Goal: Transaction & Acquisition: Purchase product/service

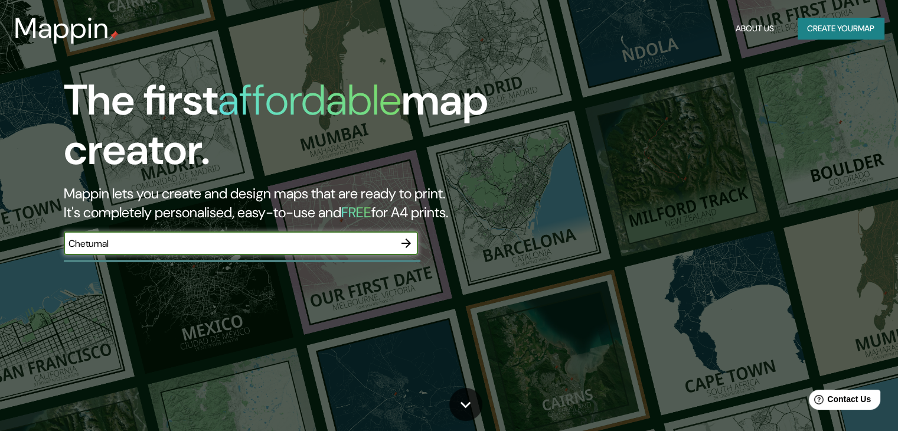
type input "Chetumal"
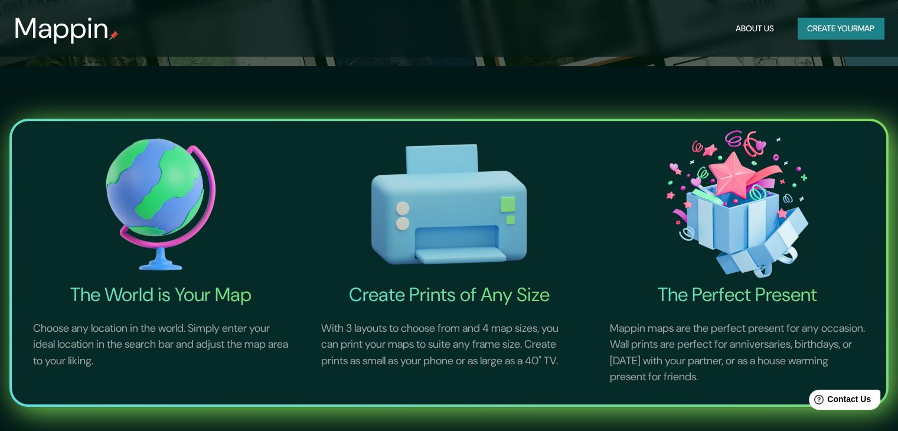
scroll to position [118, 0]
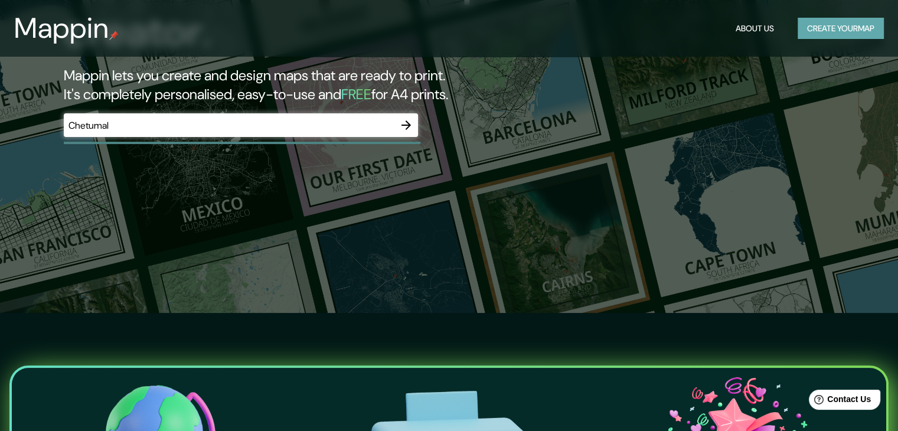
click at [831, 31] on button "Create your map" at bounding box center [841, 29] width 86 height 22
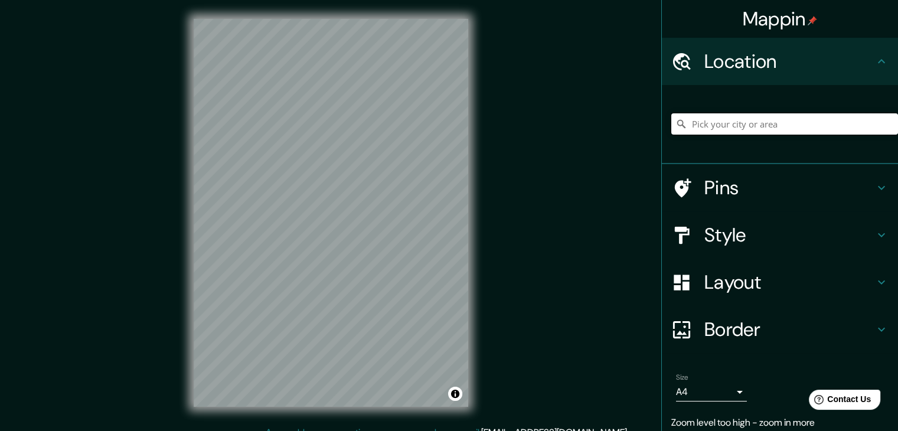
click at [720, 118] on input "Pick your city or area" at bounding box center [784, 123] width 227 height 21
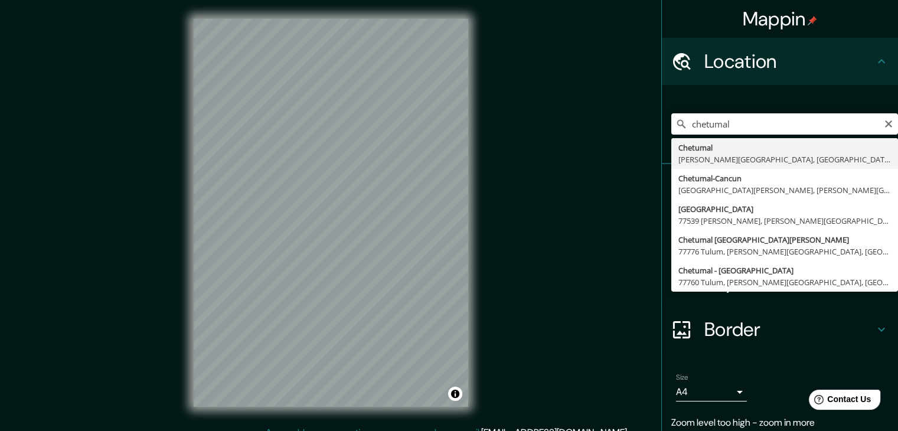
type input "Chetumal, [PERSON_NAME][GEOGRAPHIC_DATA], [GEOGRAPHIC_DATA]"
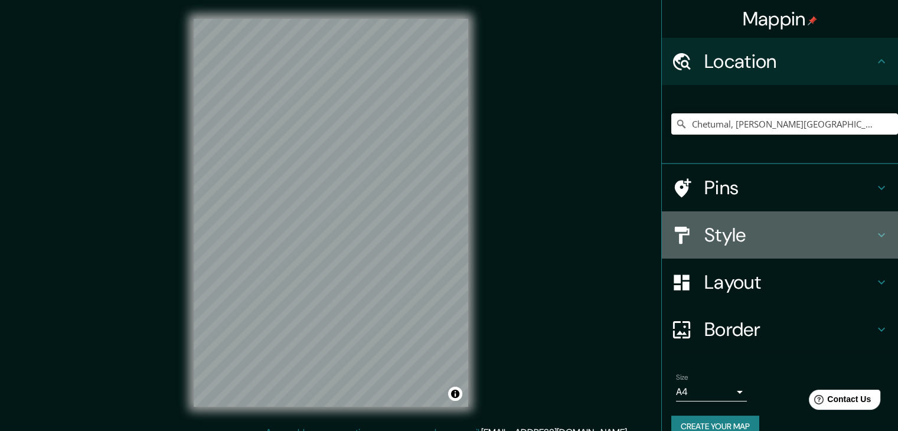
click at [795, 241] on h4 "Style" at bounding box center [789, 235] width 170 height 24
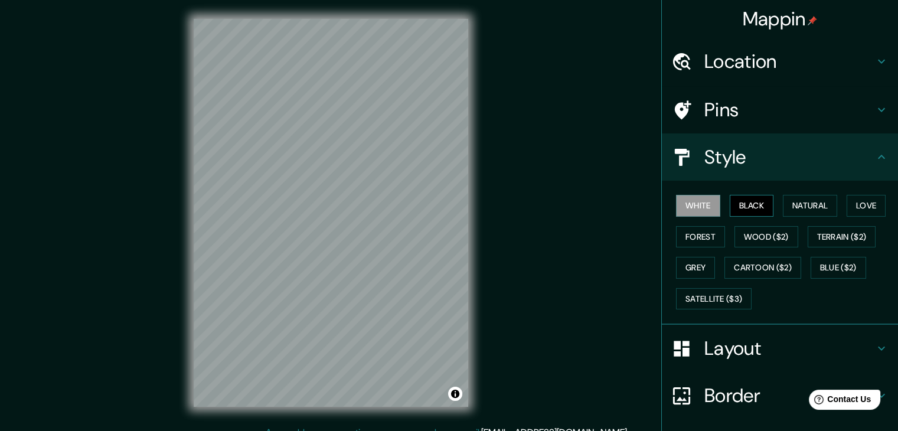
click at [748, 207] on button "Black" at bounding box center [752, 206] width 44 height 22
click at [806, 213] on button "Natural" at bounding box center [810, 206] width 54 height 22
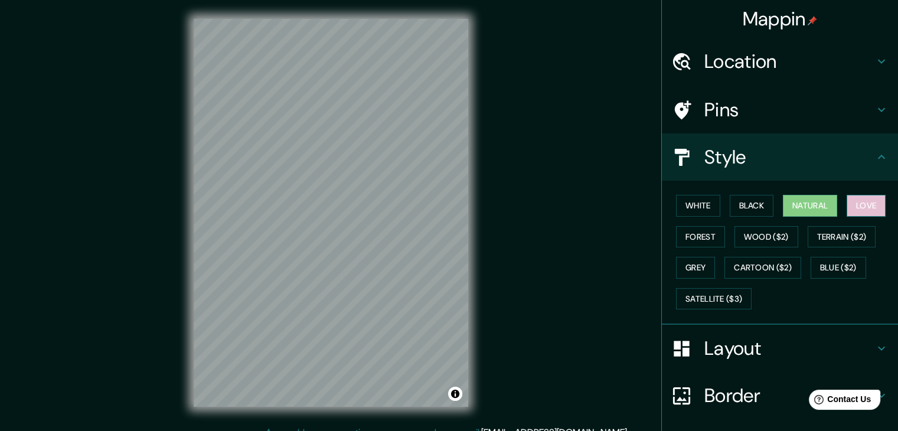
click at [850, 208] on button "Love" at bounding box center [866, 206] width 39 height 22
click at [694, 237] on button "Forest" at bounding box center [700, 237] width 49 height 22
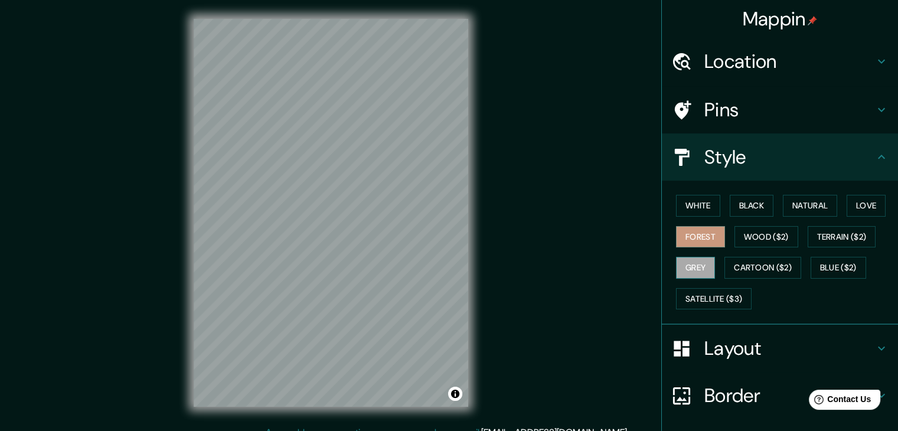
click at [701, 266] on button "Grey" at bounding box center [695, 268] width 39 height 22
click at [681, 201] on button "White" at bounding box center [698, 206] width 44 height 22
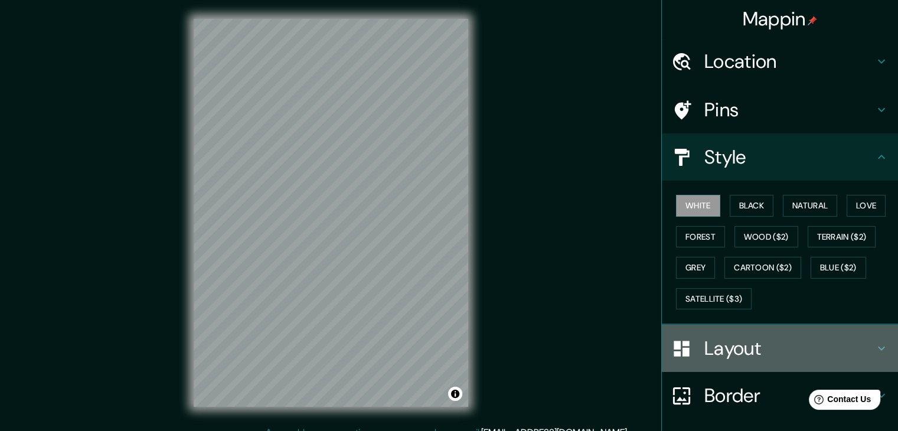
click at [727, 344] on h4 "Layout" at bounding box center [789, 349] width 170 height 24
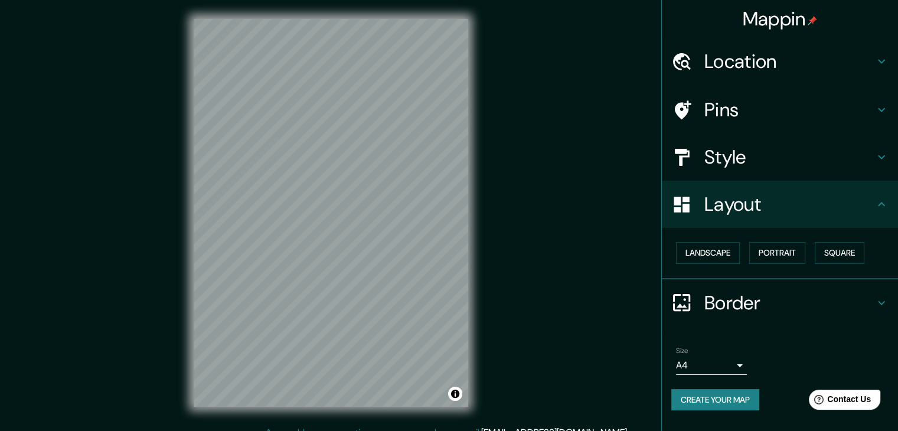
click at [838, 305] on h4 "Border" at bounding box center [789, 303] width 170 height 24
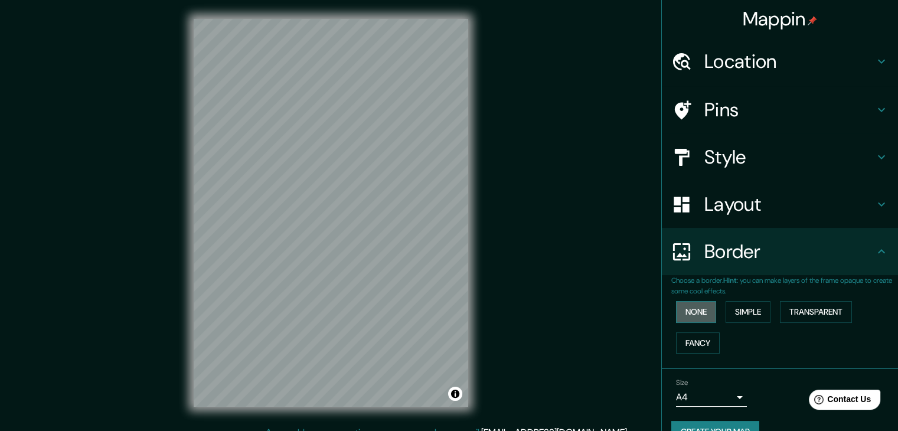
click at [698, 313] on button "None" at bounding box center [696, 312] width 40 height 22
click at [748, 310] on button "Simple" at bounding box center [748, 312] width 45 height 22
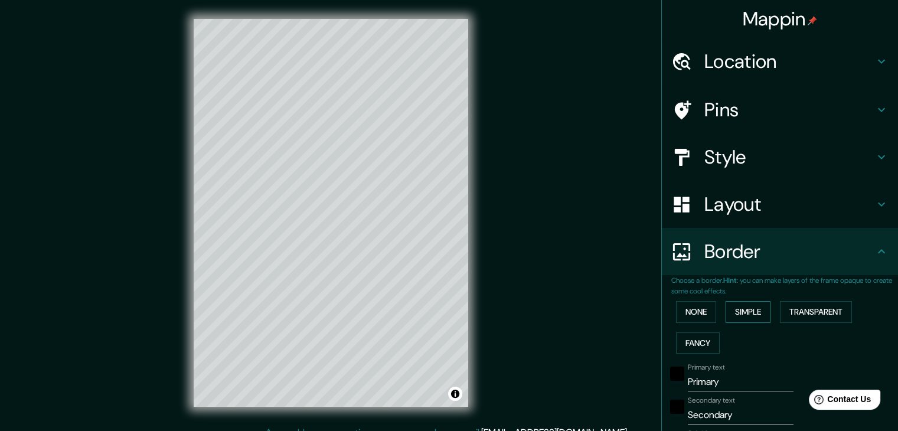
click at [748, 310] on button "Simple" at bounding box center [748, 312] width 45 height 22
type input "37"
click at [830, 313] on button "Transparent" at bounding box center [816, 312] width 72 height 22
click at [694, 337] on button "Fancy" at bounding box center [698, 343] width 44 height 22
click at [693, 312] on button "None" at bounding box center [696, 312] width 40 height 22
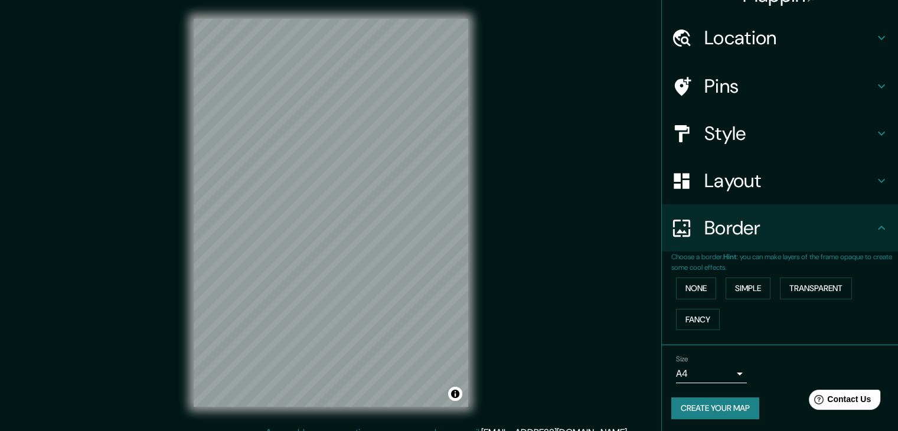
scroll to position [25, 0]
click at [820, 227] on h4 "Border" at bounding box center [789, 227] width 170 height 24
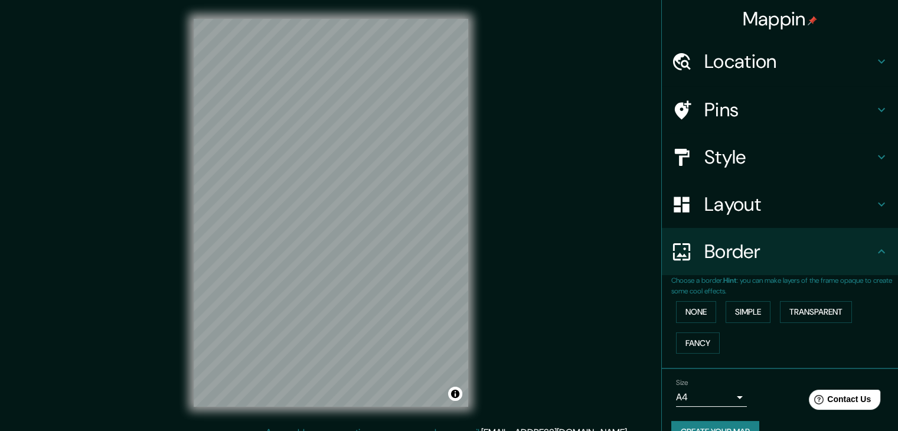
scroll to position [0, 0]
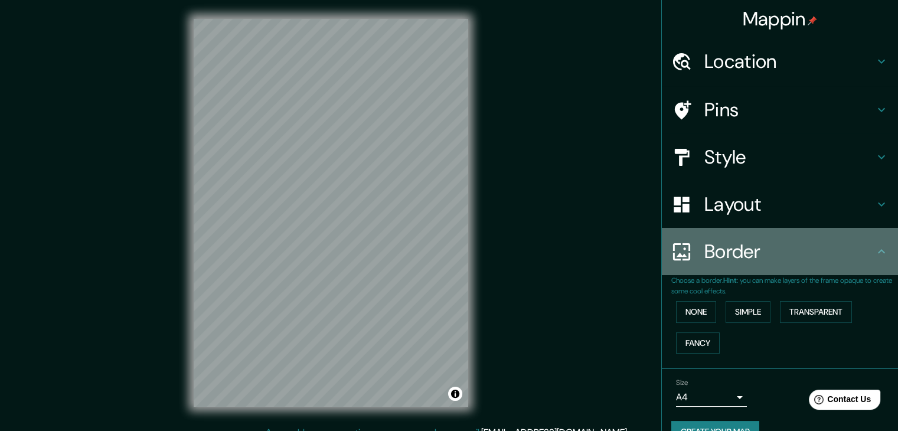
click at [874, 252] on icon at bounding box center [881, 251] width 14 height 14
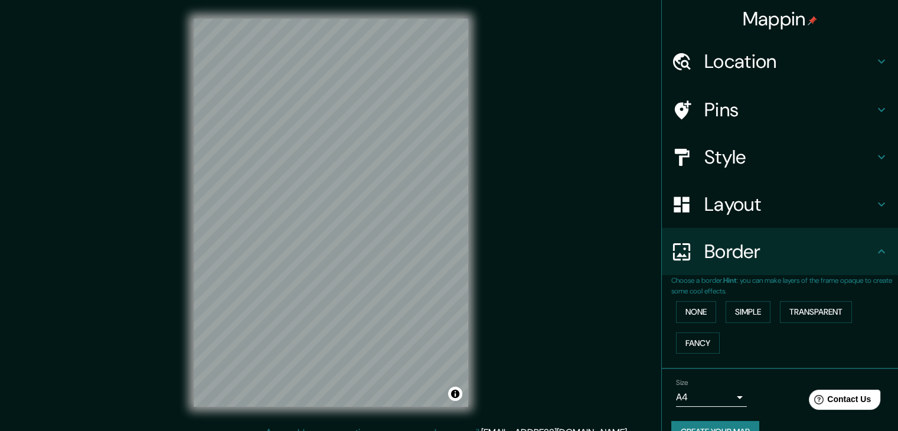
click at [874, 241] on div "Border" at bounding box center [780, 251] width 236 height 47
click at [879, 199] on div "Layout" at bounding box center [780, 204] width 236 height 47
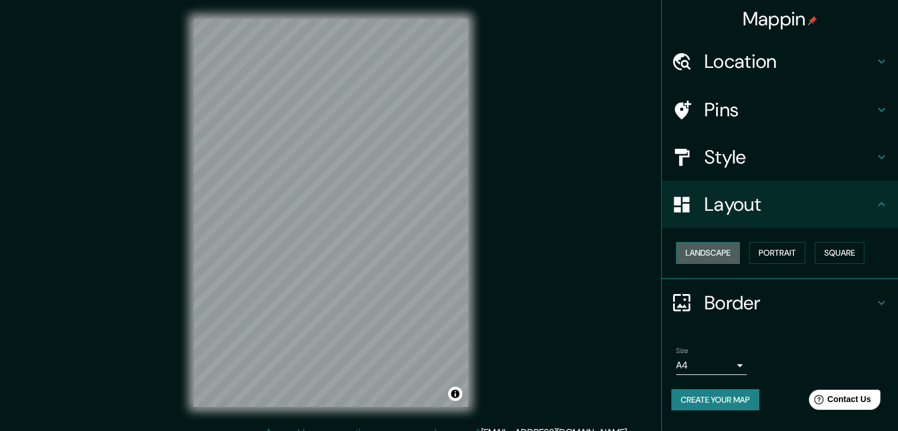
click at [707, 253] on button "Landscape" at bounding box center [708, 253] width 64 height 22
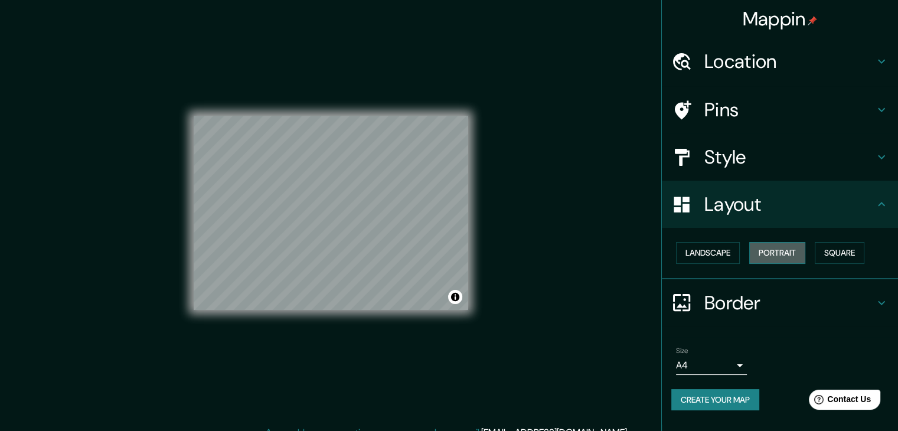
click at [782, 259] on button "Portrait" at bounding box center [777, 253] width 56 height 22
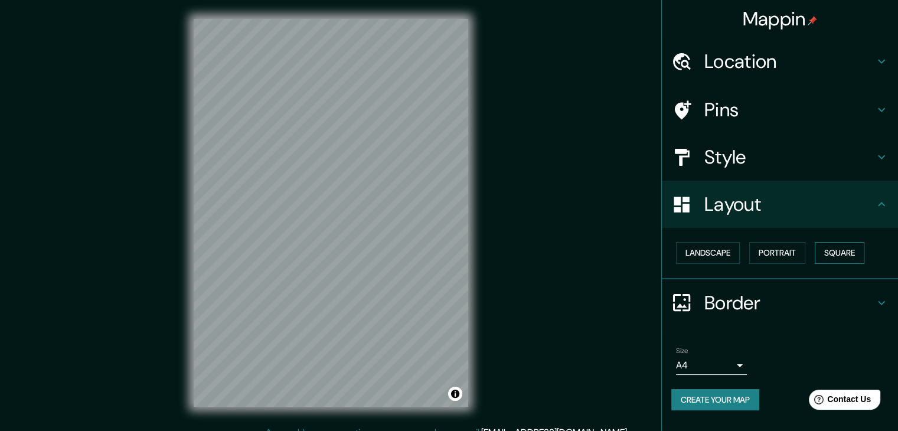
click at [850, 253] on button "Square" at bounding box center [840, 253] width 50 height 22
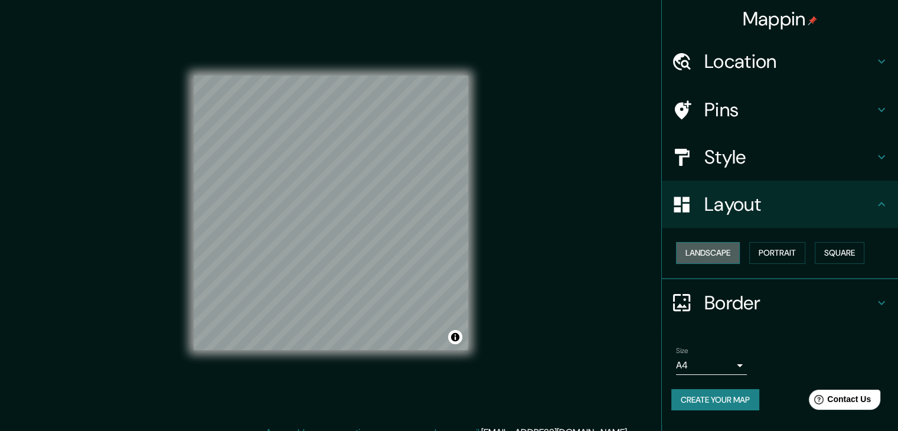
click at [713, 254] on button "Landscape" at bounding box center [708, 253] width 64 height 22
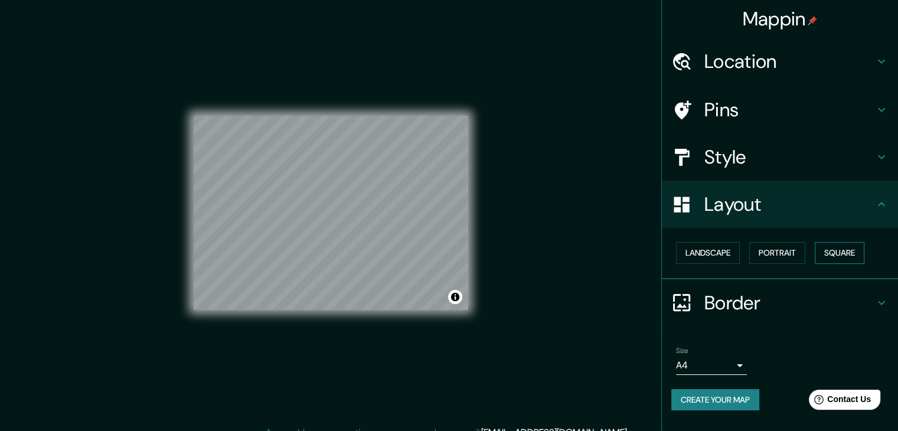
click at [854, 257] on button "Square" at bounding box center [840, 253] width 50 height 22
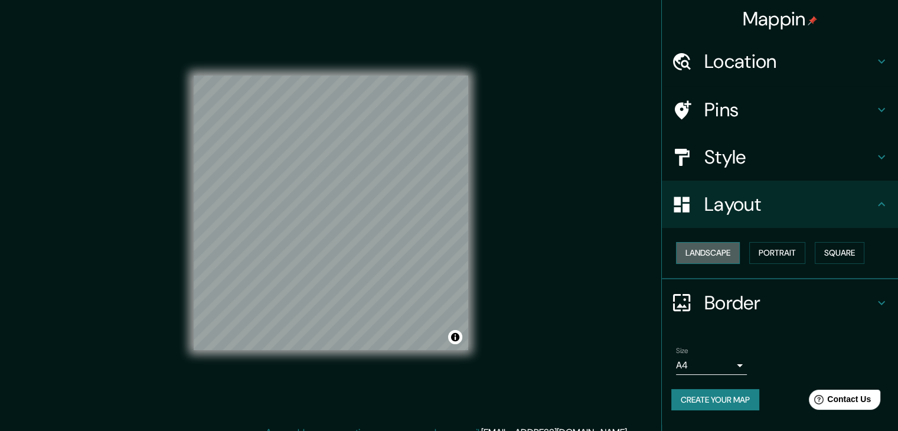
click at [726, 257] on button "Landscape" at bounding box center [708, 253] width 64 height 22
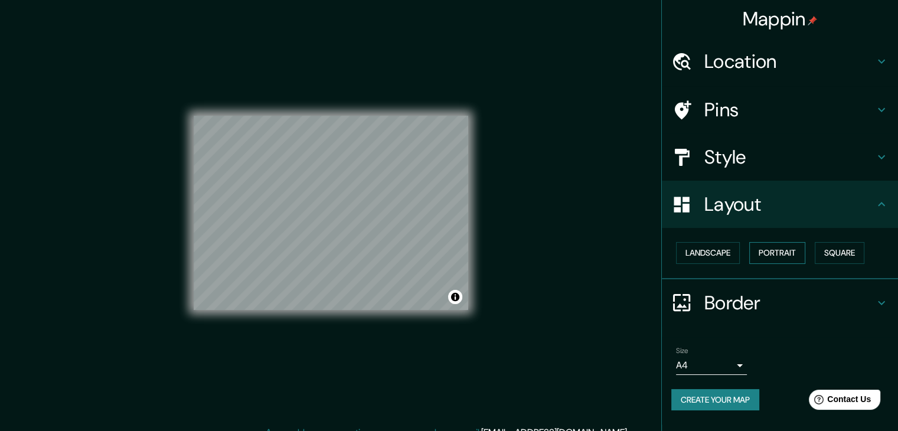
click at [768, 251] on button "Portrait" at bounding box center [777, 253] width 56 height 22
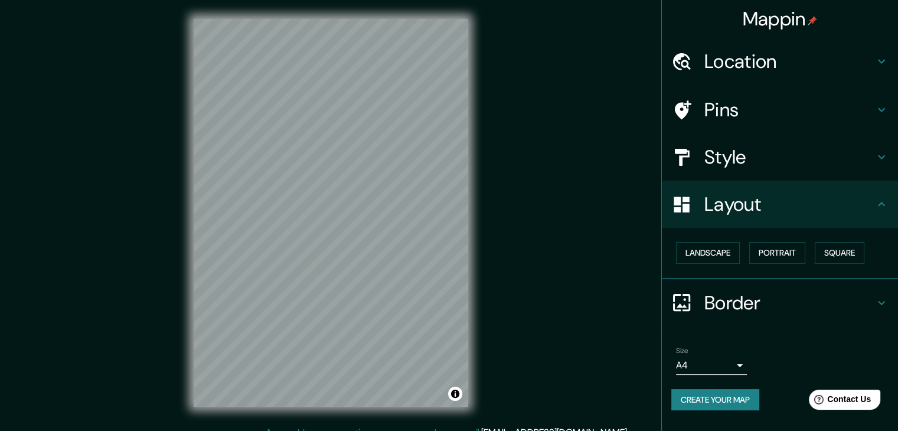
click at [739, 162] on h4 "Style" at bounding box center [789, 157] width 170 height 24
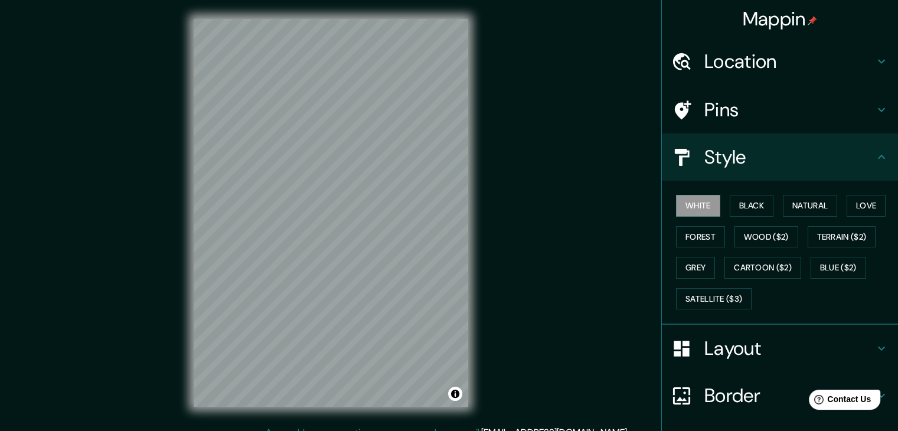
click at [740, 162] on h4 "Style" at bounding box center [789, 157] width 170 height 24
click at [748, 99] on h4 "Pins" at bounding box center [789, 110] width 170 height 24
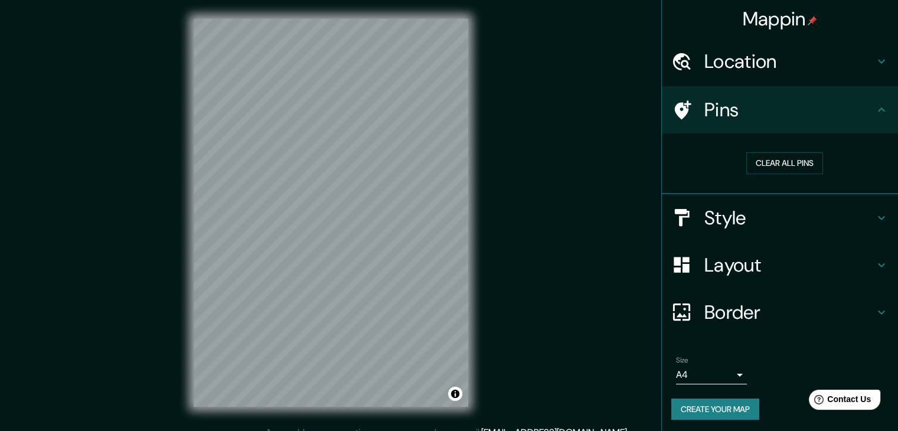
click at [746, 56] on h4 "Location" at bounding box center [789, 62] width 170 height 24
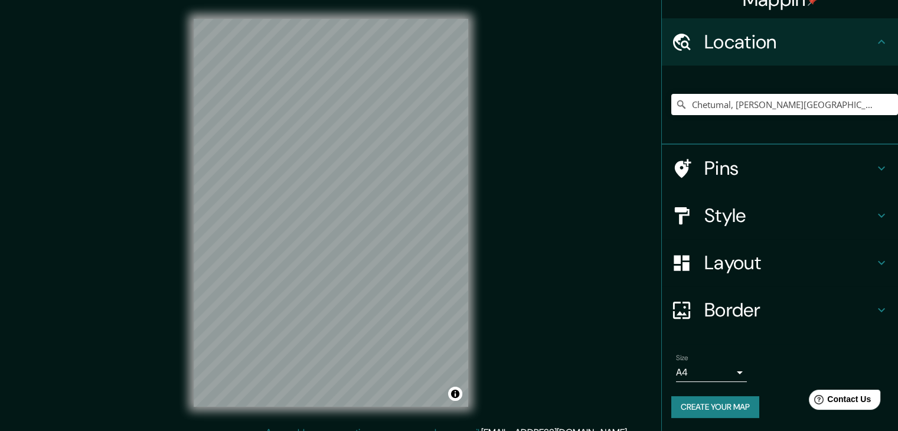
scroll to position [20, 0]
click at [793, 169] on h4 "Pins" at bounding box center [789, 168] width 170 height 24
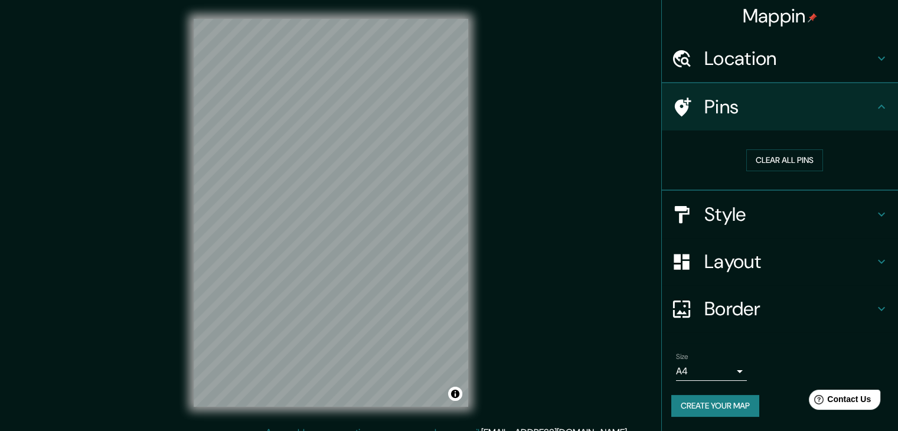
scroll to position [2, 0]
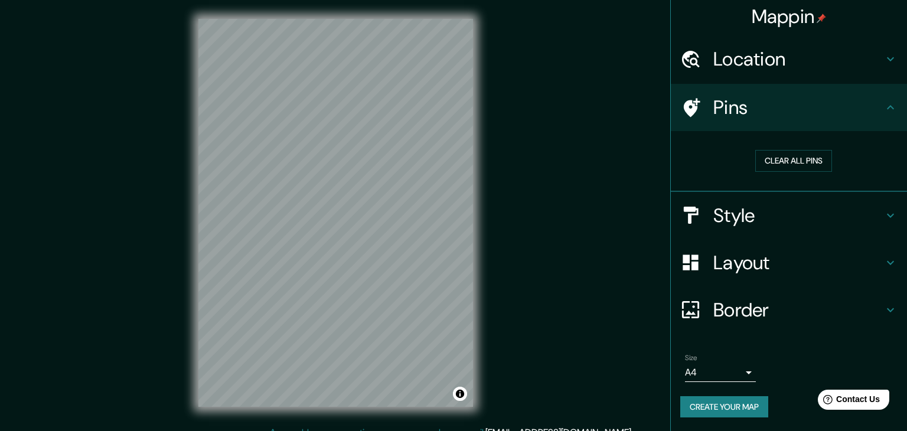
click at [710, 364] on body "Mappin Location [GEOGRAPHIC_DATA], [PERSON_NAME][GEOGRAPHIC_DATA], [GEOGRAPHIC_…" at bounding box center [453, 215] width 907 height 431
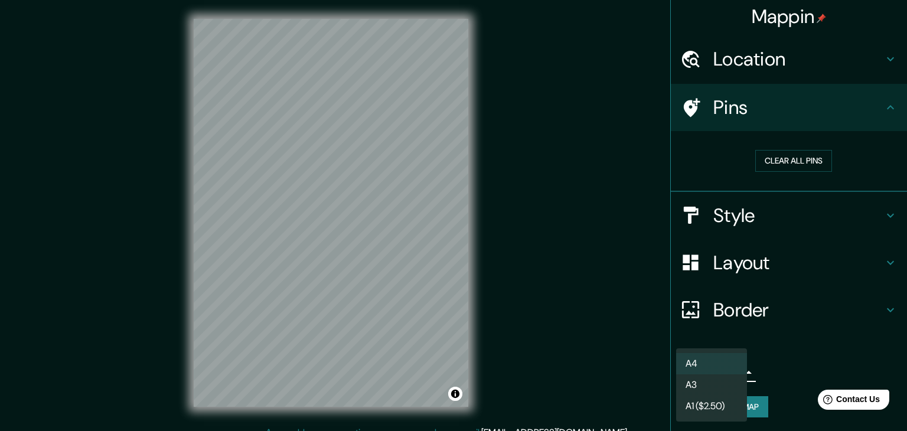
click at [789, 365] on div at bounding box center [453, 215] width 907 height 431
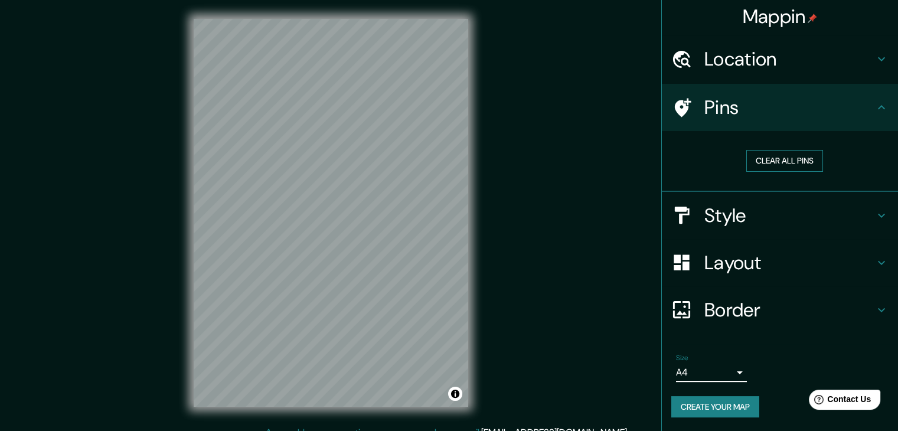
click at [780, 159] on button "Clear all pins" at bounding box center [784, 161] width 77 height 22
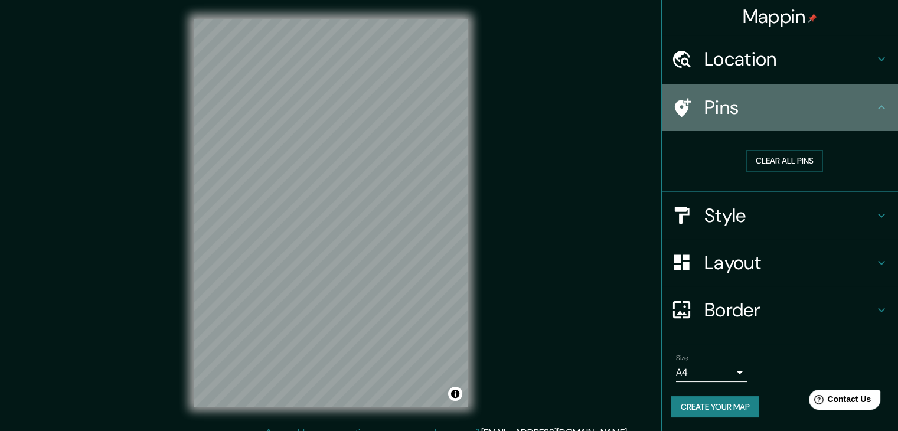
click at [720, 100] on h4 "Pins" at bounding box center [789, 108] width 170 height 24
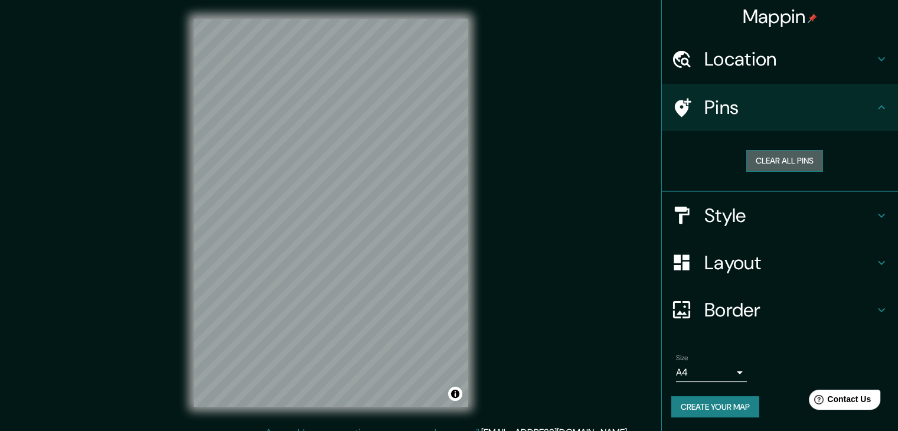
click at [758, 161] on button "Clear all pins" at bounding box center [784, 161] width 77 height 22
click at [754, 208] on h4 "Style" at bounding box center [789, 216] width 170 height 24
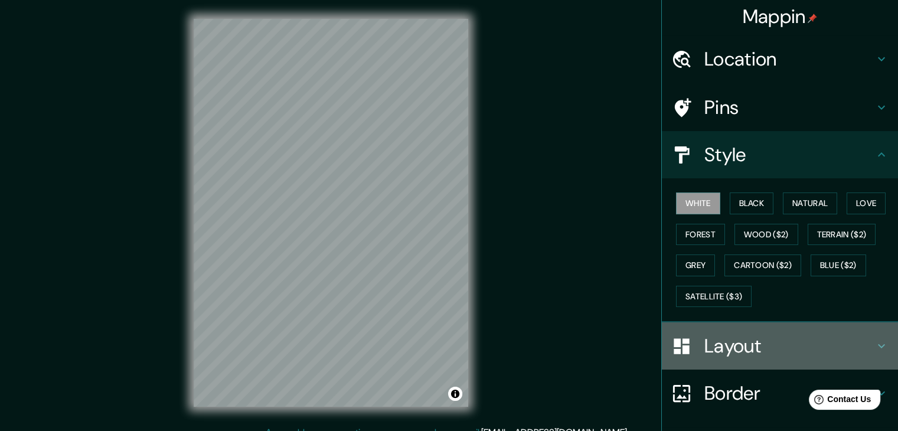
click at [742, 341] on h4 "Layout" at bounding box center [789, 346] width 170 height 24
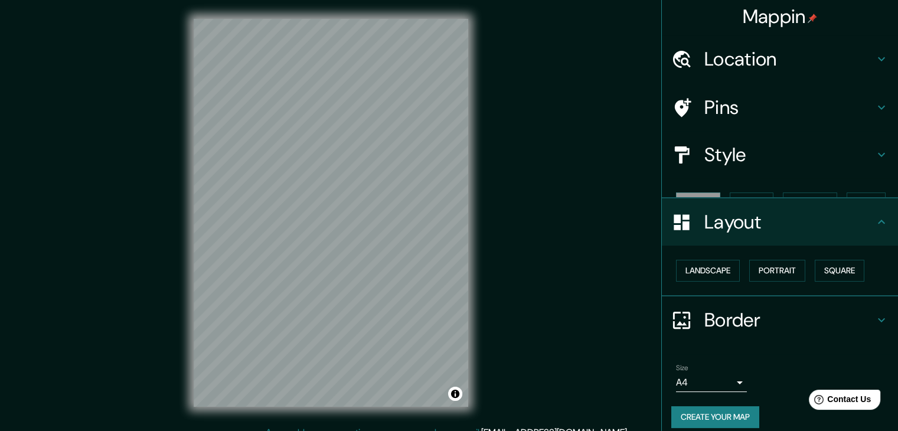
scroll to position [0, 0]
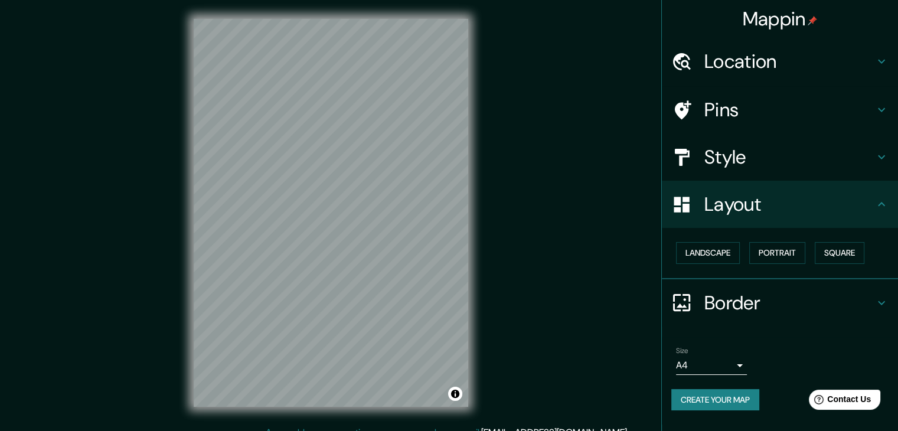
click at [731, 301] on h4 "Border" at bounding box center [789, 303] width 170 height 24
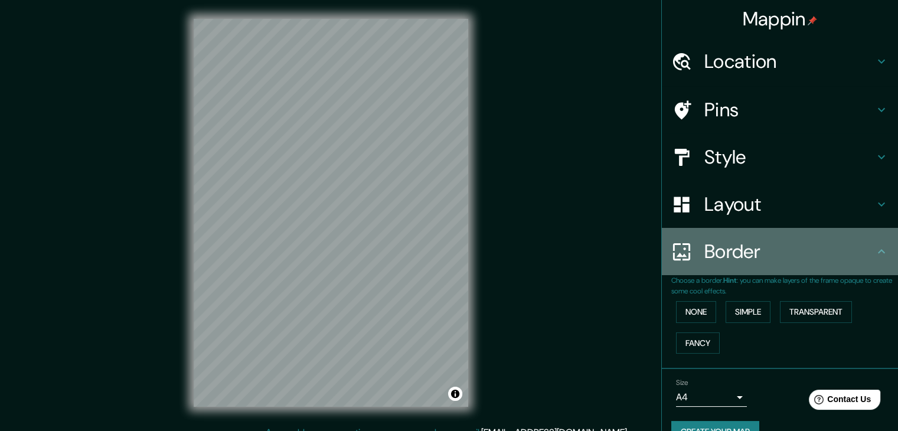
click at [737, 267] on div "Border" at bounding box center [780, 251] width 236 height 47
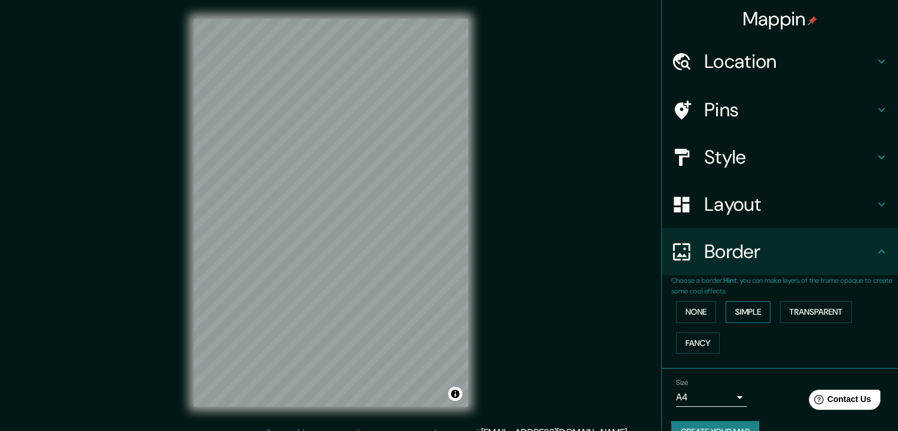
click at [731, 312] on button "Simple" at bounding box center [748, 312] width 45 height 22
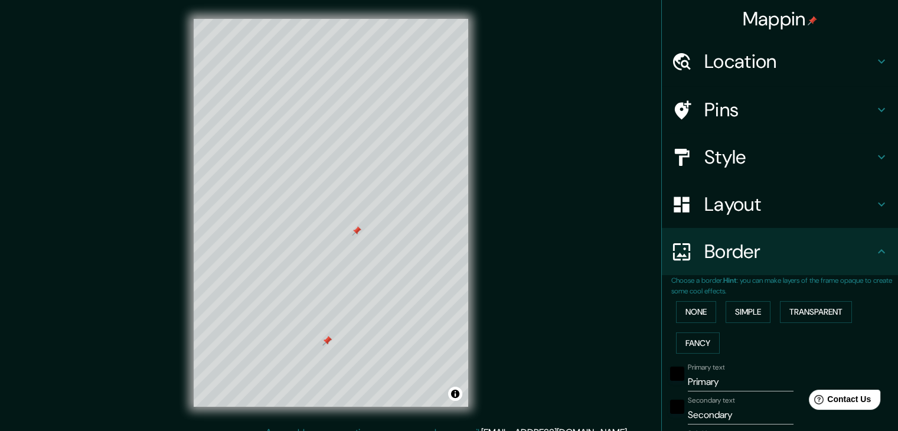
click at [704, 109] on h4 "Pins" at bounding box center [789, 110] width 170 height 24
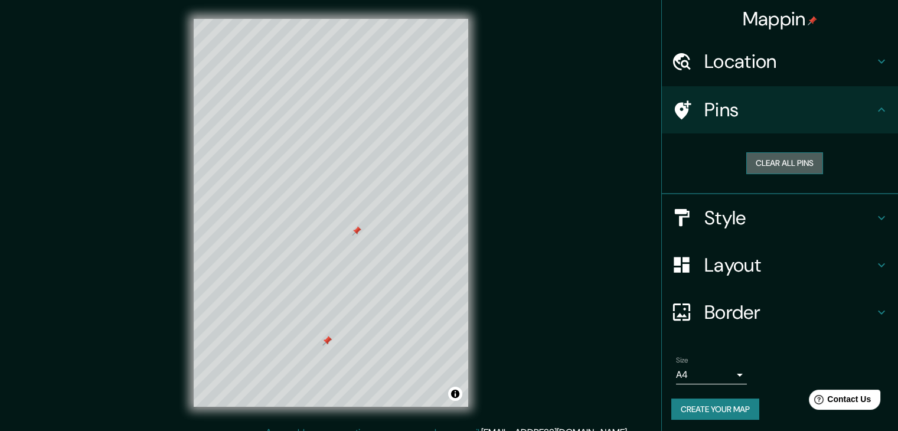
click at [760, 164] on button "Clear all pins" at bounding box center [784, 163] width 77 height 22
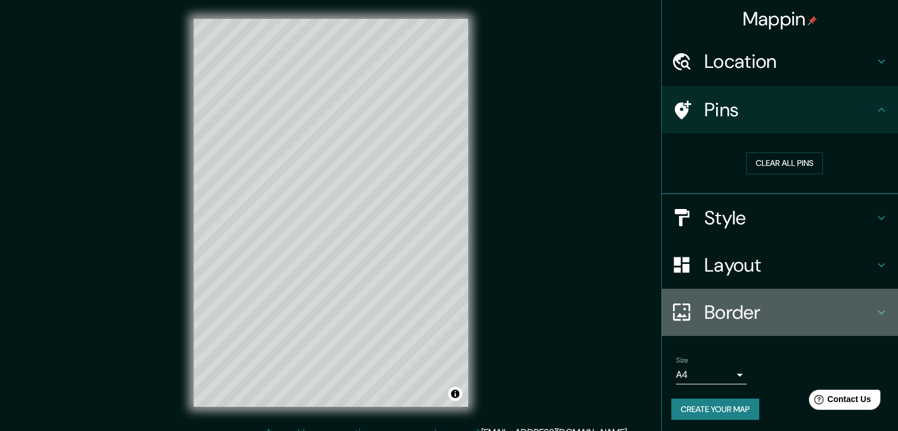
click at [724, 326] on div "Border" at bounding box center [780, 312] width 236 height 47
type input "37"
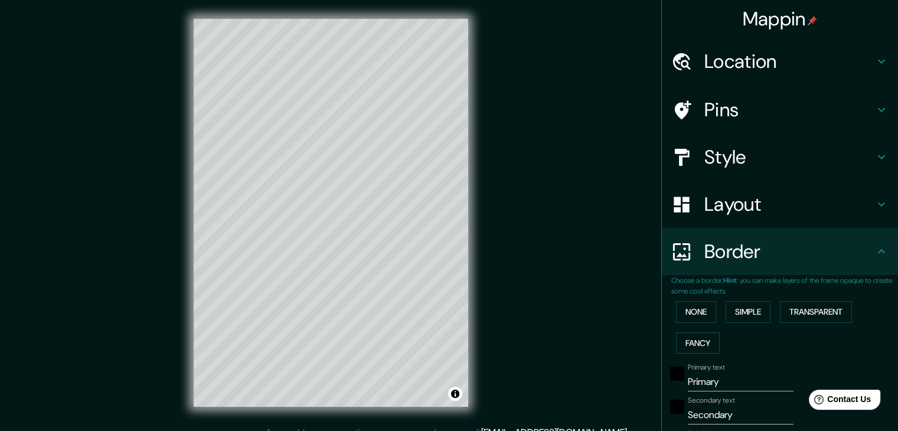
click at [685, 299] on div "None Simple Transparent Fancy" at bounding box center [784, 327] width 227 height 62
click at [685, 306] on button "None" at bounding box center [696, 312] width 40 height 22
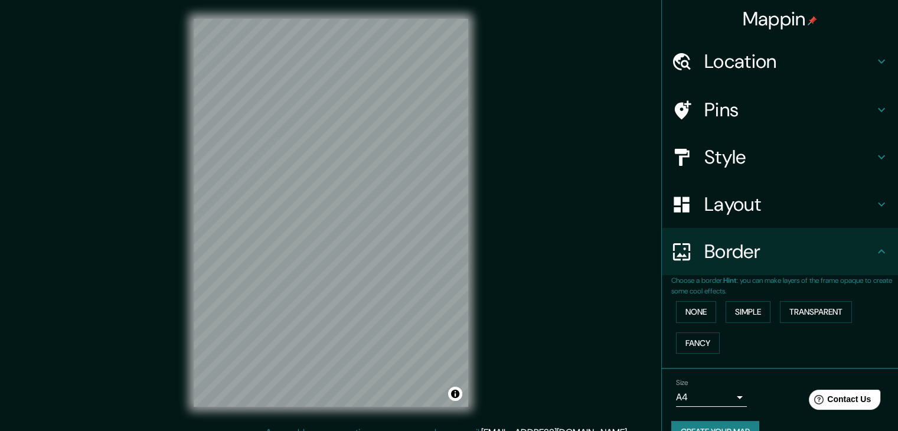
click at [704, 159] on h4 "Style" at bounding box center [789, 157] width 170 height 24
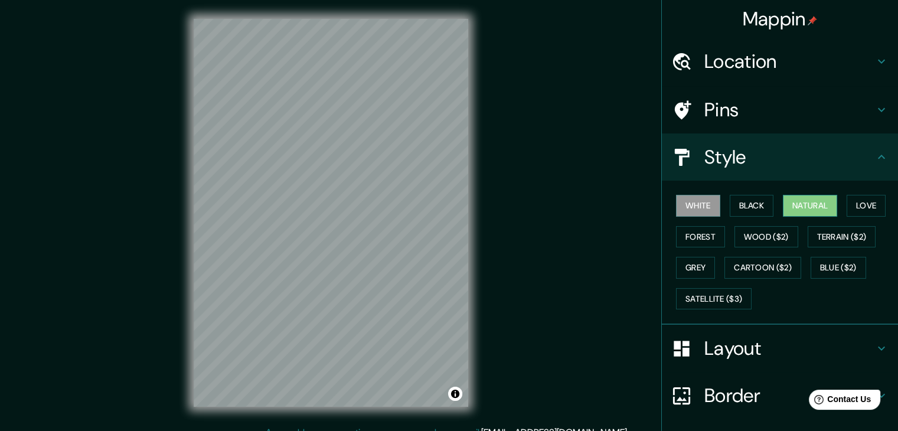
click at [798, 206] on button "Natural" at bounding box center [810, 206] width 54 height 22
click at [682, 200] on button "White" at bounding box center [698, 206] width 44 height 22
